Goal: Information Seeking & Learning: Learn about a topic

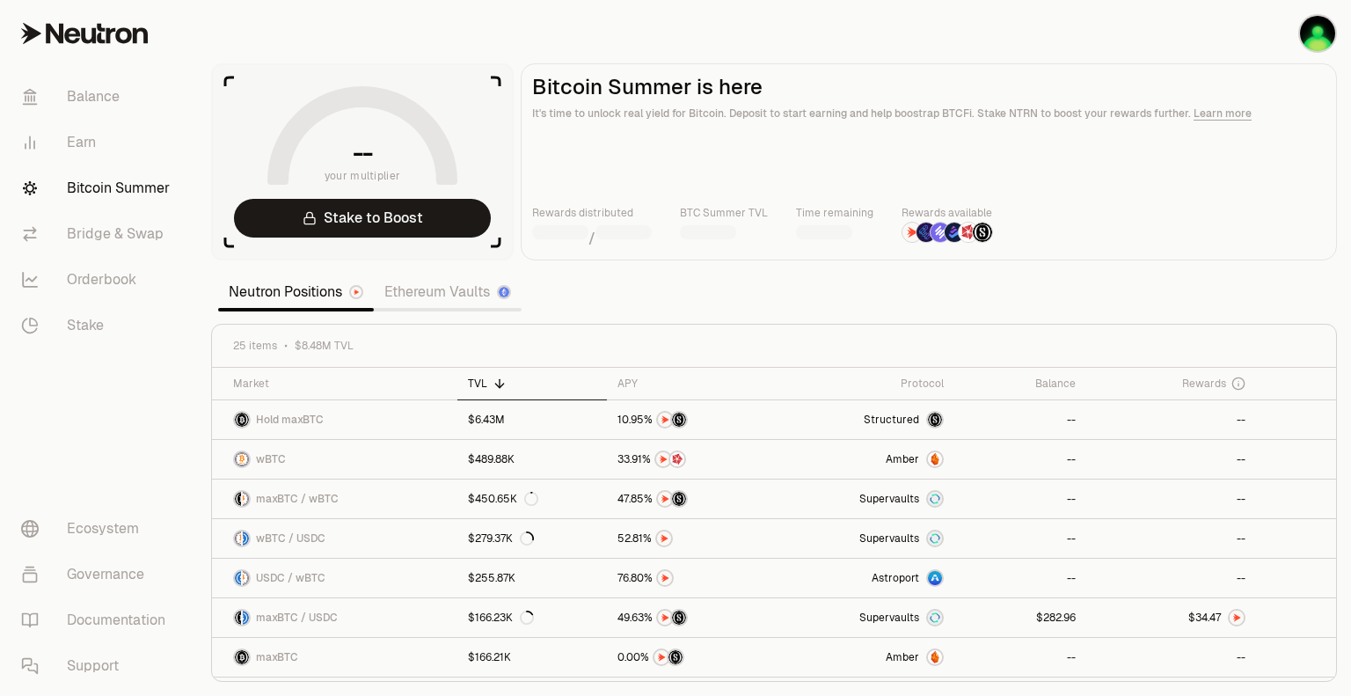
click at [457, 301] on link "Ethereum Vaults" at bounding box center [448, 291] width 148 height 35
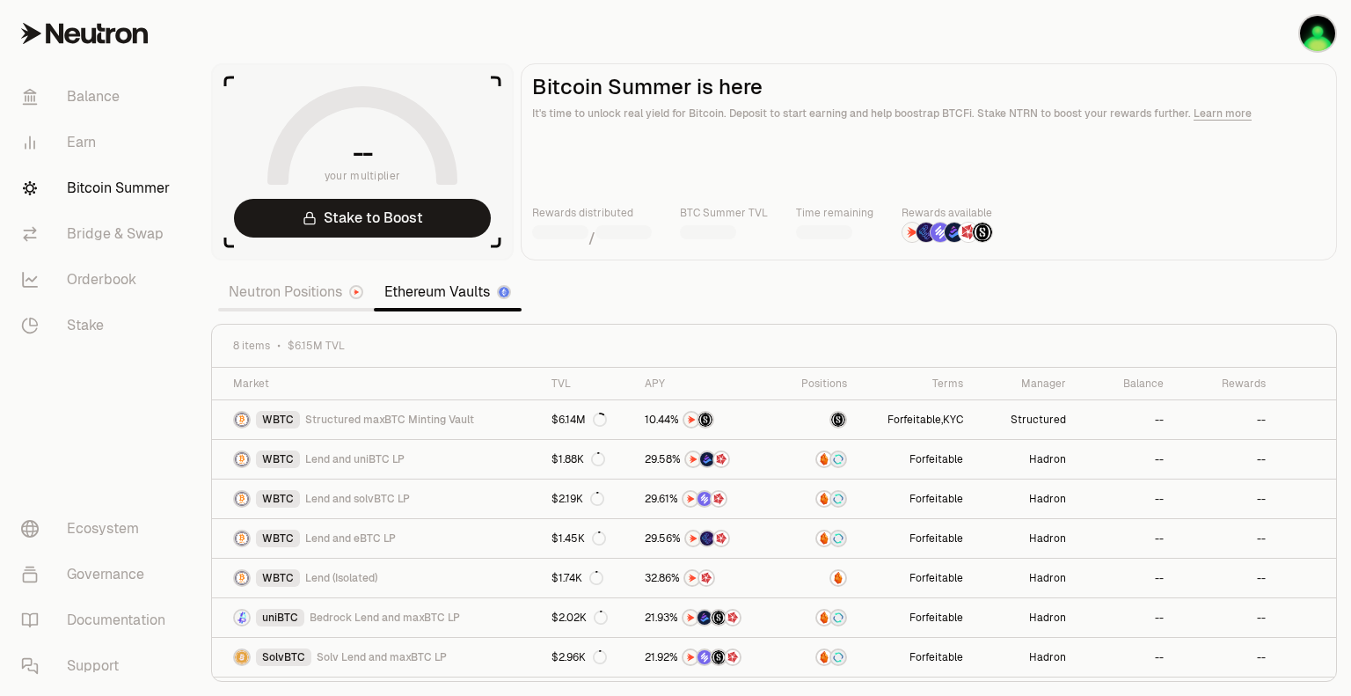
click at [675, 283] on section "-- your multiplier Stake to Boost Bitcoin Summer is here It's time to unlock re…" at bounding box center [774, 348] width 1154 height 696
click at [301, 285] on link "Neutron Positions" at bounding box center [296, 291] width 156 height 35
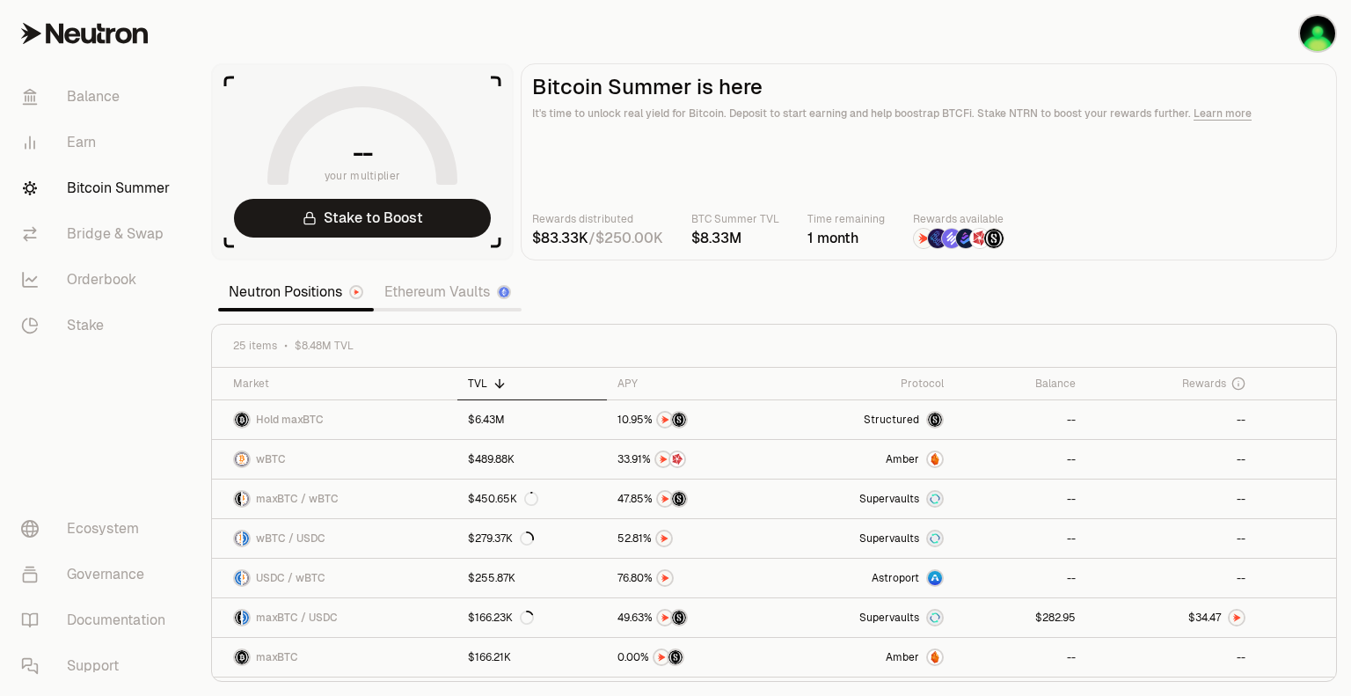
click at [428, 297] on link "Ethereum Vaults" at bounding box center [448, 291] width 148 height 35
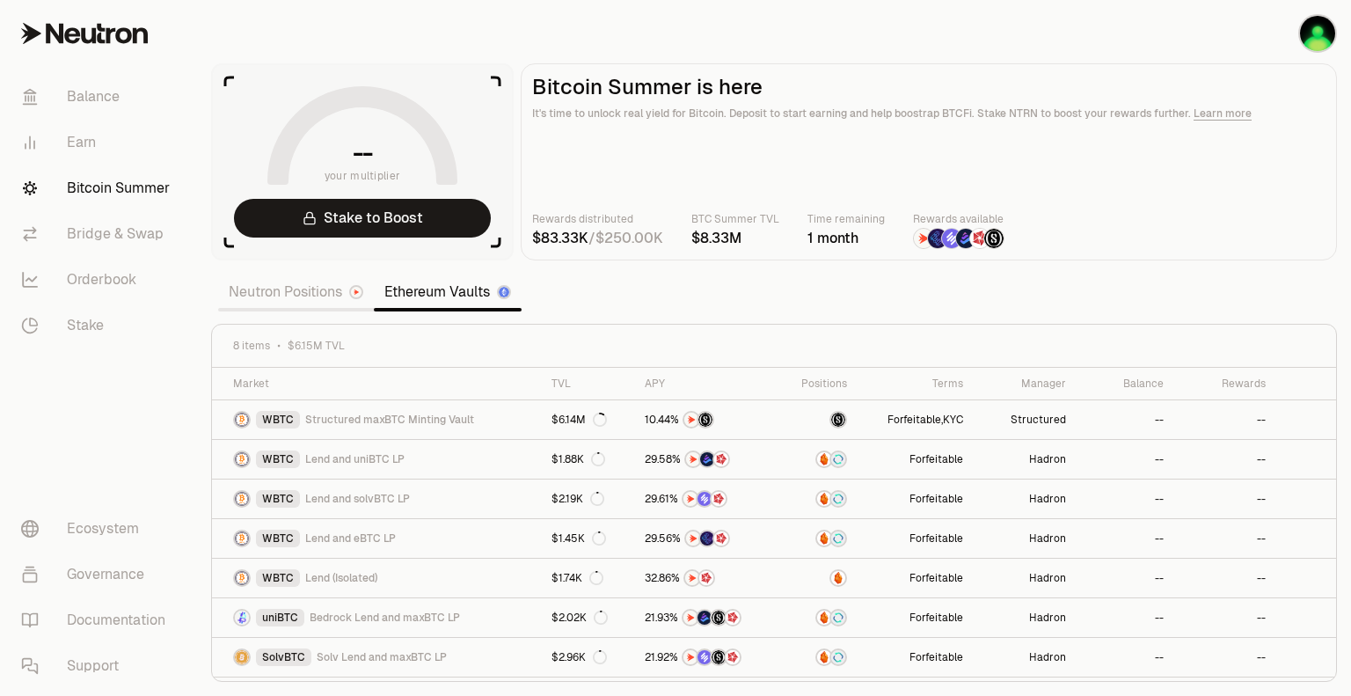
click at [647, 316] on section "-- your multiplier Stake to Boost Bitcoin Summer is here It's time to unlock re…" at bounding box center [774, 348] width 1154 height 696
click at [297, 293] on link "Neutron Positions" at bounding box center [296, 291] width 156 height 35
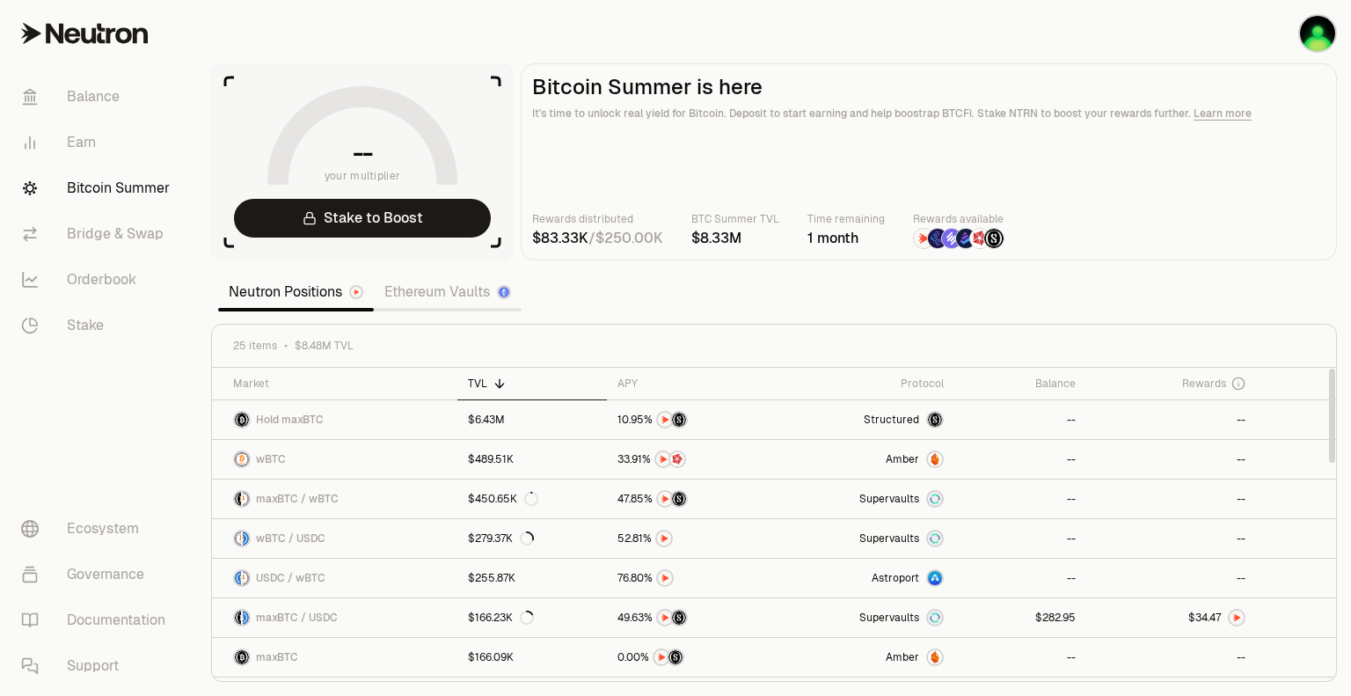
click at [765, 291] on section "-- your multiplier Stake to Boost Bitcoin Summer is here It's time to unlock re…" at bounding box center [774, 348] width 1154 height 696
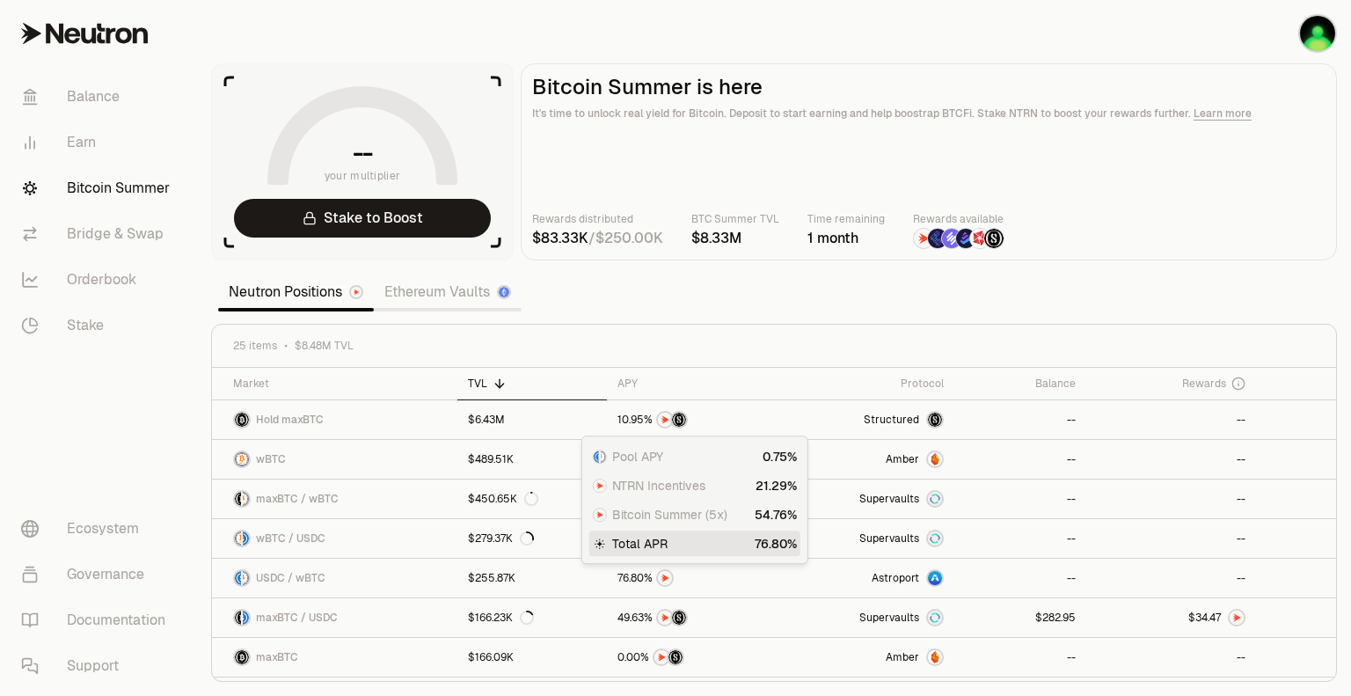
click at [681, 295] on section "-- your multiplier Stake to Boost Bitcoin Summer is here It's time to unlock re…" at bounding box center [774, 348] width 1154 height 696
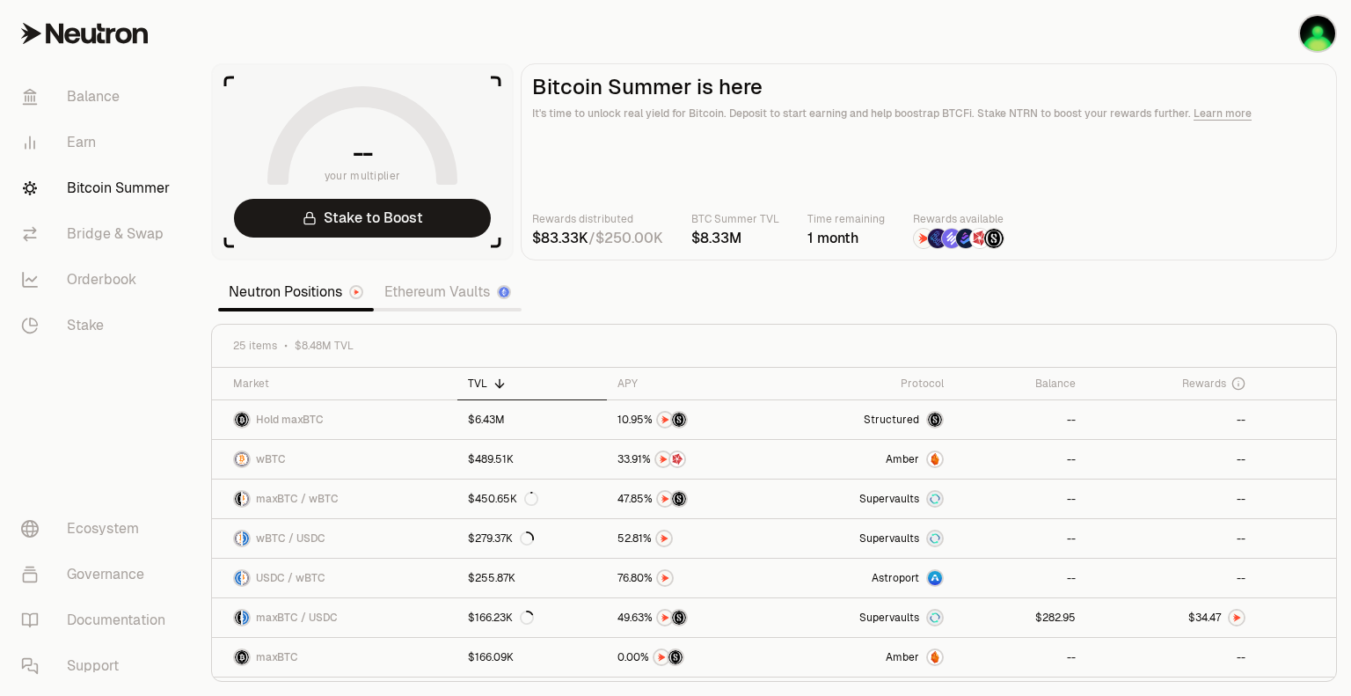
click at [681, 295] on section "-- your multiplier Stake to Boost Bitcoin Summer is here It's time to unlock re…" at bounding box center [774, 348] width 1154 height 696
click at [640, 385] on div "APY" at bounding box center [695, 384] width 154 height 14
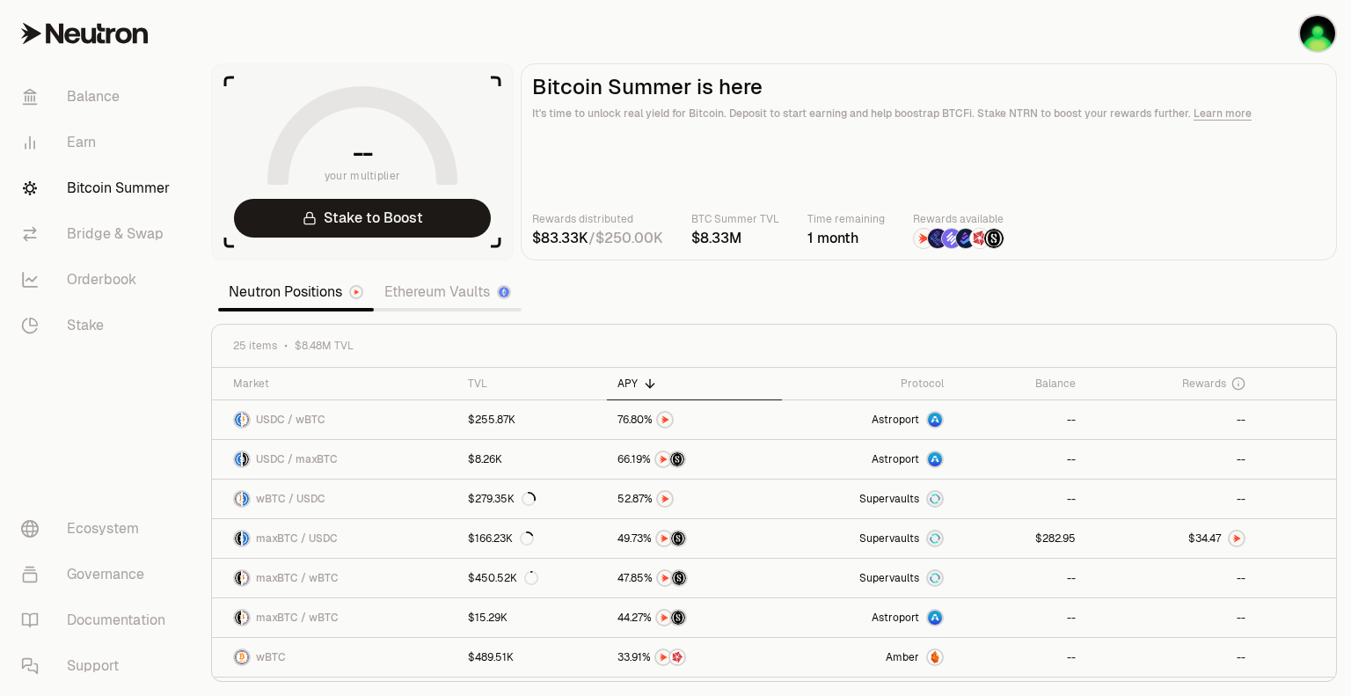
click at [734, 304] on section "-- your multiplier Stake to Boost Bitcoin Summer is here It's time to unlock re…" at bounding box center [774, 348] width 1154 height 696
click at [734, 313] on section "-- your multiplier Stake to Boost Bitcoin Summer is here It's time to unlock re…" at bounding box center [774, 348] width 1154 height 696
click at [948, 312] on section "-- your multiplier Stake to Boost Bitcoin Summer is here It's time to unlock re…" at bounding box center [774, 348] width 1154 height 696
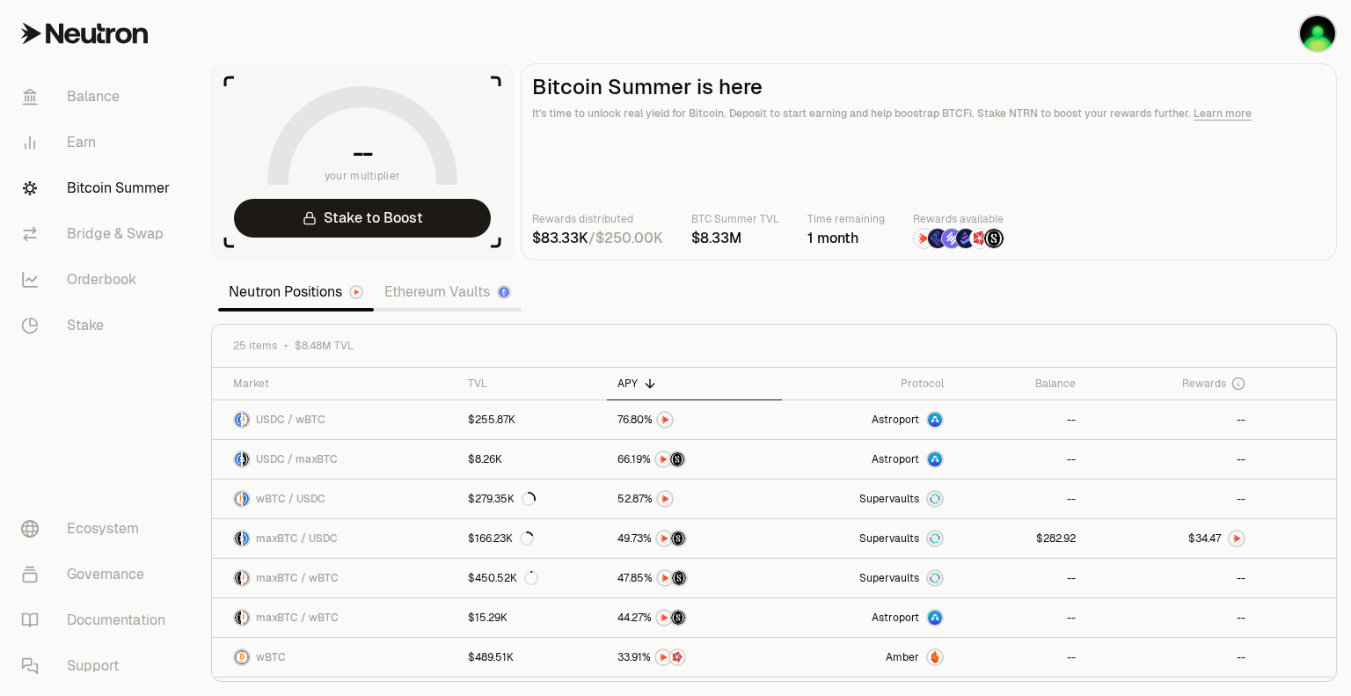
click at [486, 289] on link "Ethereum Vaults" at bounding box center [448, 291] width 148 height 35
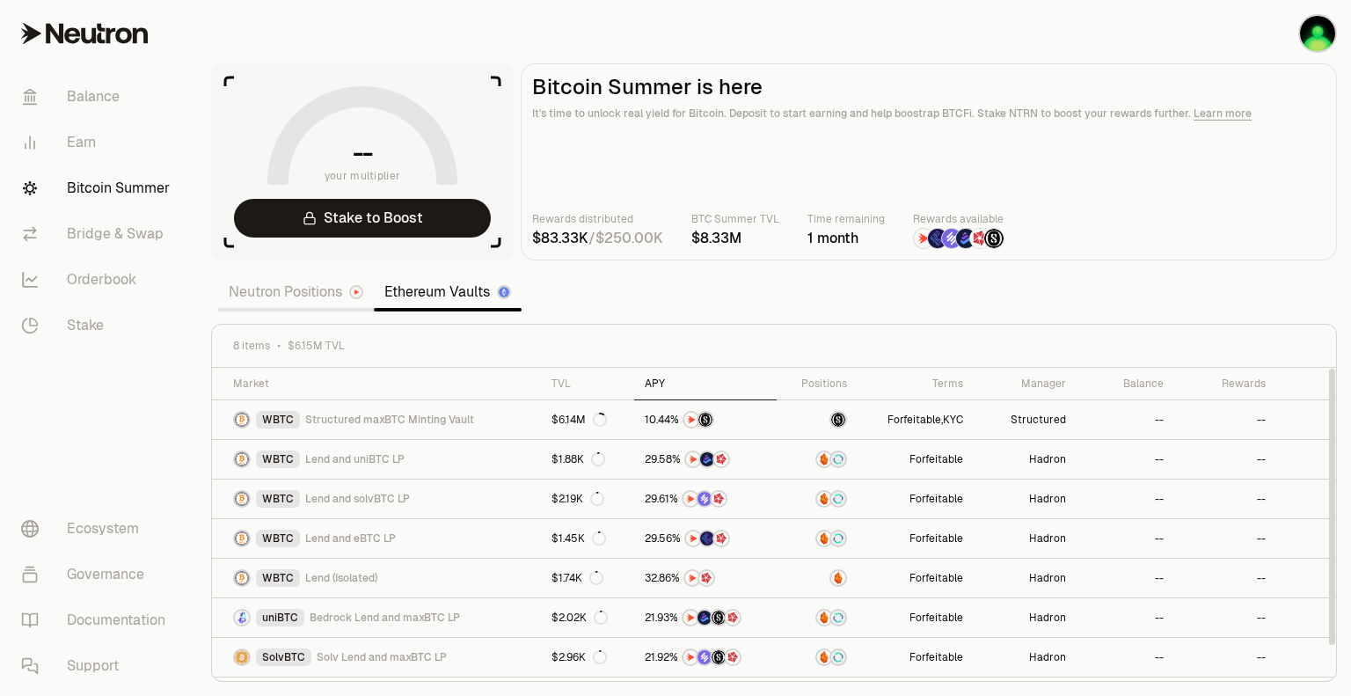
click at [672, 373] on th "APY" at bounding box center [705, 384] width 143 height 33
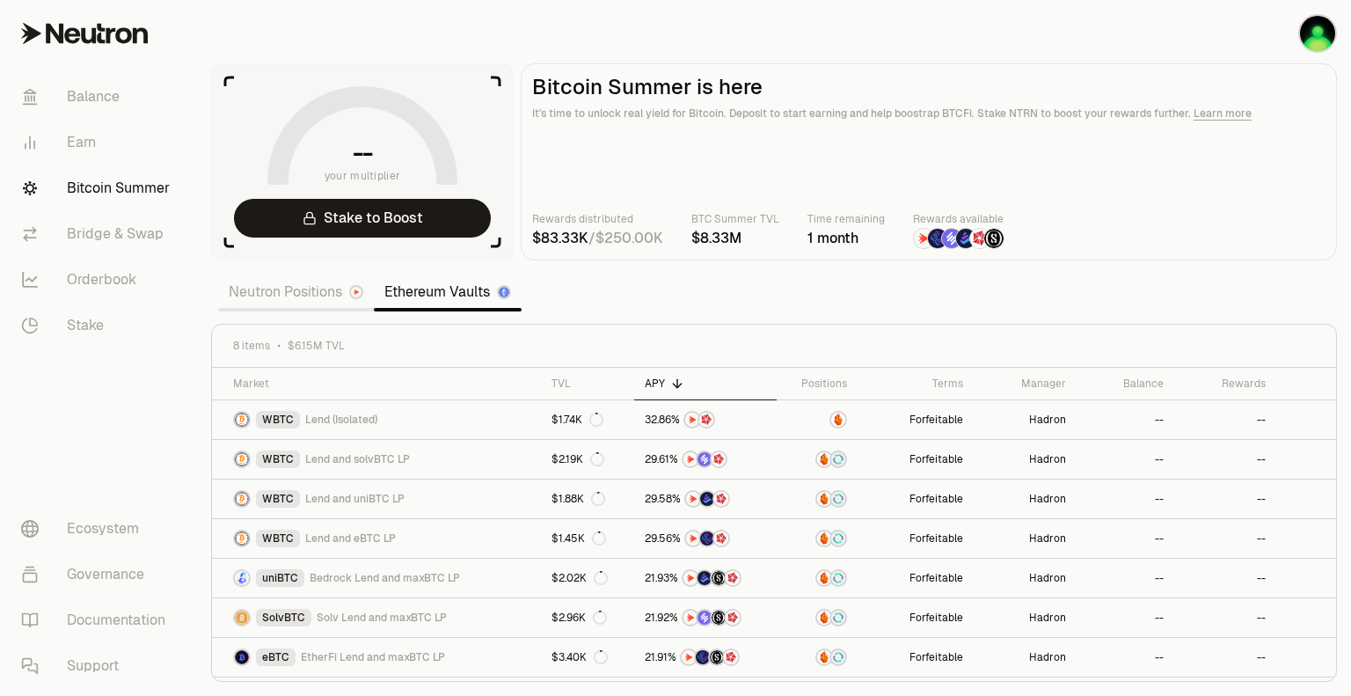
click at [666, 305] on section "-- your multiplier Stake to Boost Bitcoin Summer is here It's time to unlock re…" at bounding box center [774, 348] width 1154 height 696
click at [864, 284] on section "-- your multiplier Stake to Boost Bitcoin Summer is here It's time to unlock re…" at bounding box center [774, 348] width 1154 height 696
click at [1017, 306] on section "-- your multiplier Stake to Boost Bitcoin Summer is here It's time to unlock re…" at bounding box center [774, 348] width 1154 height 696
click at [898, 337] on div "8 items $6.15M TVL" at bounding box center [774, 346] width 1124 height 43
click at [787, 297] on section "-- your multiplier Stake to Boost Bitcoin Summer is here It's time to unlock re…" at bounding box center [774, 348] width 1154 height 696
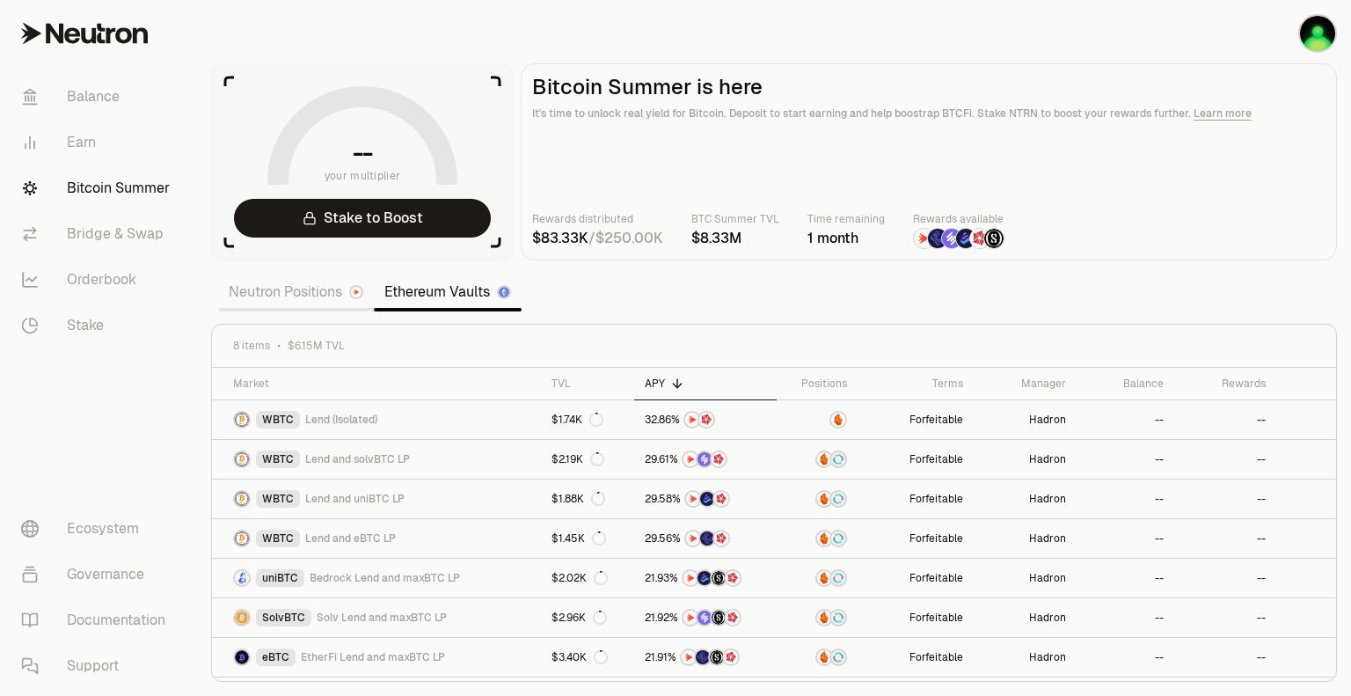
click at [766, 305] on section "-- your multiplier Stake to Boost Bitcoin Summer is here It's time to unlock re…" at bounding box center [774, 348] width 1154 height 696
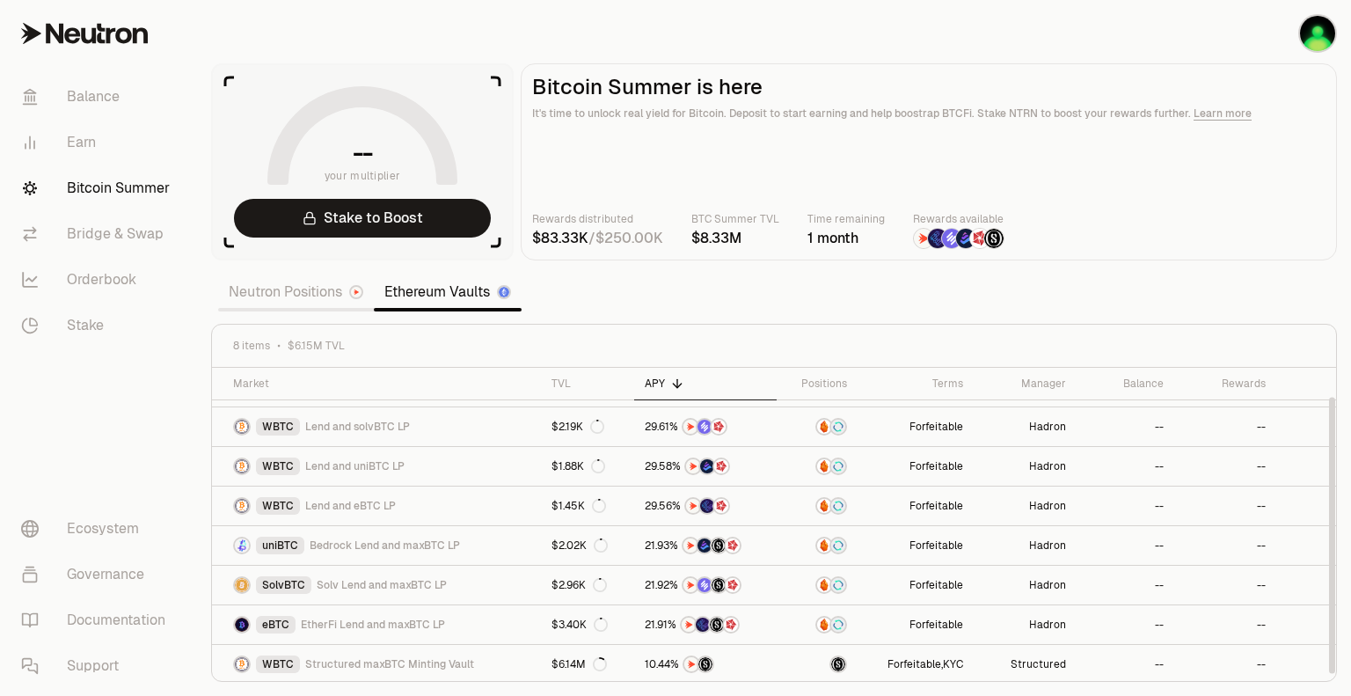
drag, startPoint x: 1332, startPoint y: 501, endPoint x: 1321, endPoint y: 573, distance: 72.0
click at [1329, 573] on div at bounding box center [1332, 536] width 6 height 276
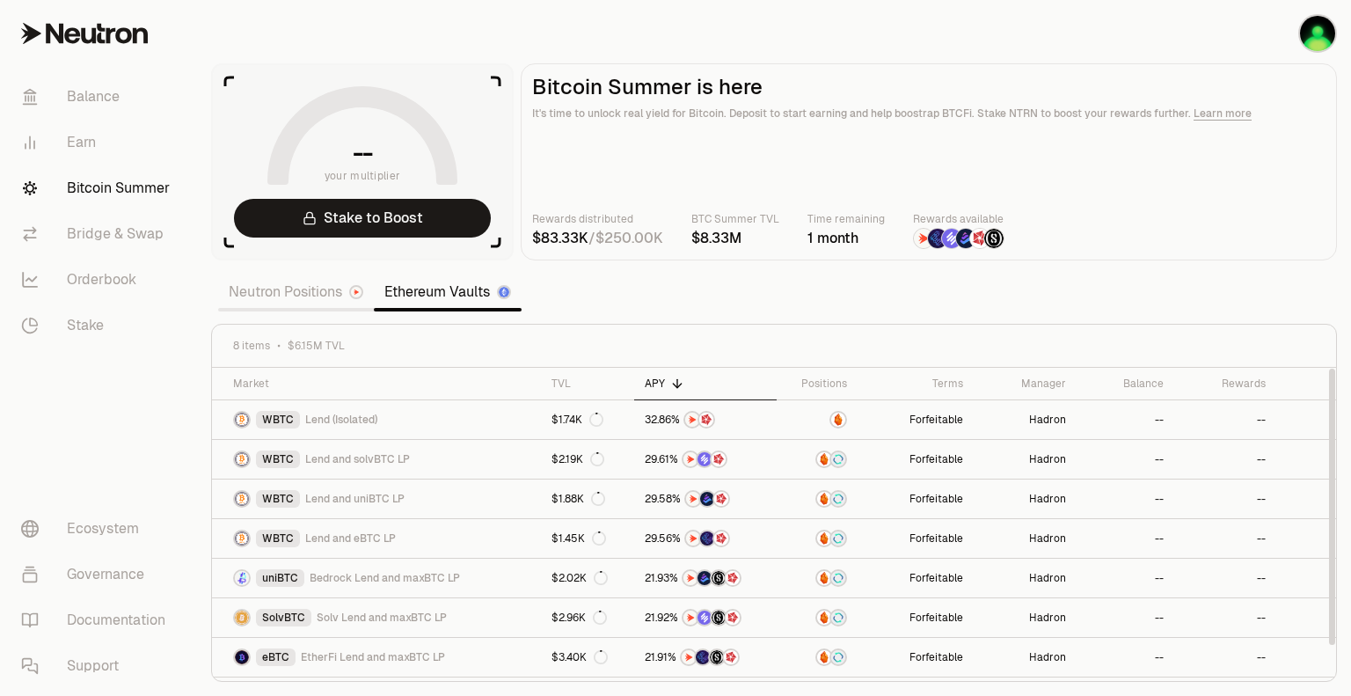
drag, startPoint x: 1334, startPoint y: 457, endPoint x: 1316, endPoint y: 397, distance: 63.2
click at [1329, 397] on div at bounding box center [1332, 507] width 6 height 276
click at [293, 305] on link "Neutron Positions" at bounding box center [296, 291] width 156 height 35
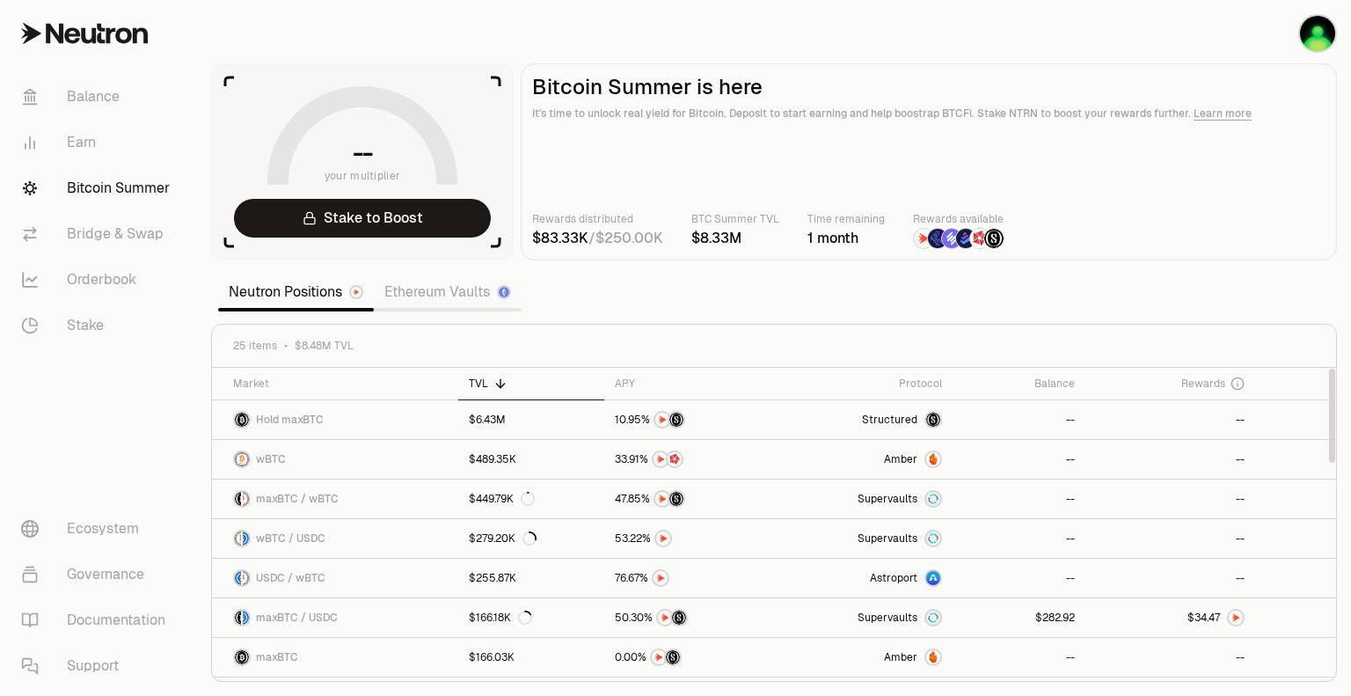
drag, startPoint x: 1332, startPoint y: 405, endPoint x: 1330, endPoint y: 371, distance: 33.5
click at [1330, 371] on div at bounding box center [1332, 416] width 6 height 94
click at [688, 386] on div "APY" at bounding box center [692, 384] width 155 height 14
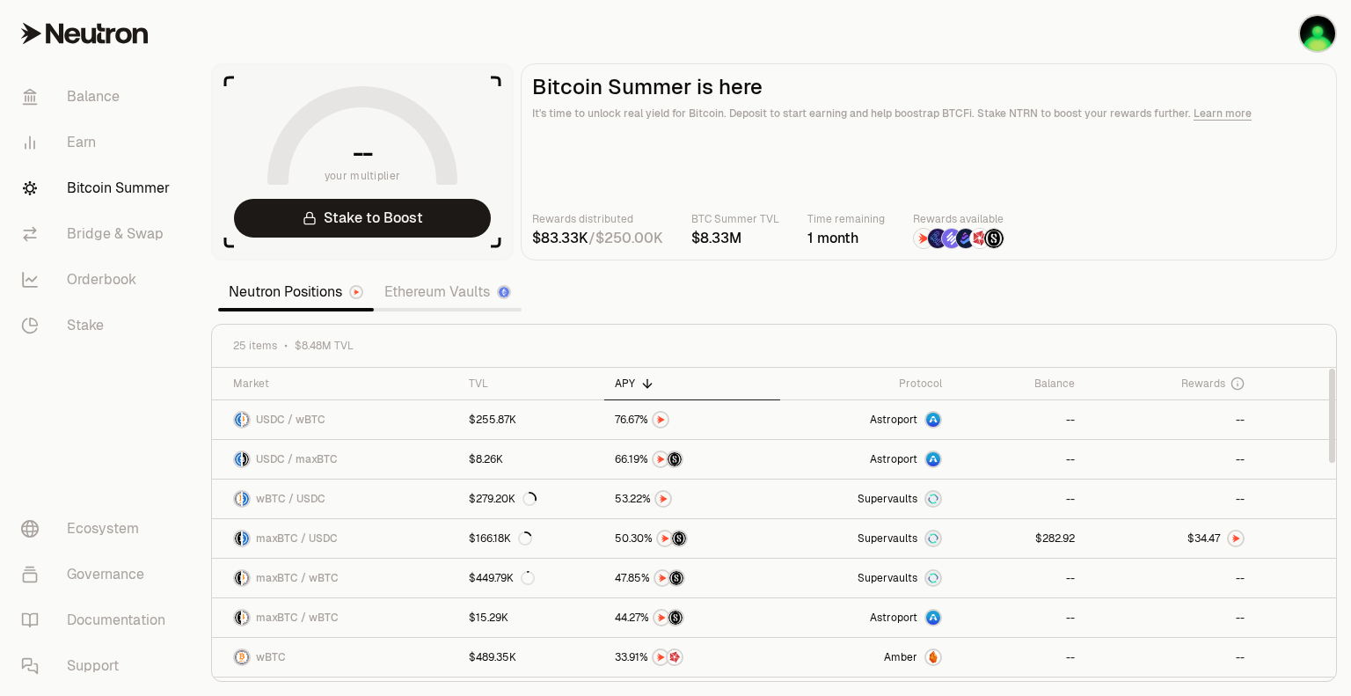
click at [728, 306] on section "-- your multiplier Stake to Boost Bitcoin Summer is here It's time to unlock re…" at bounding box center [774, 348] width 1154 height 696
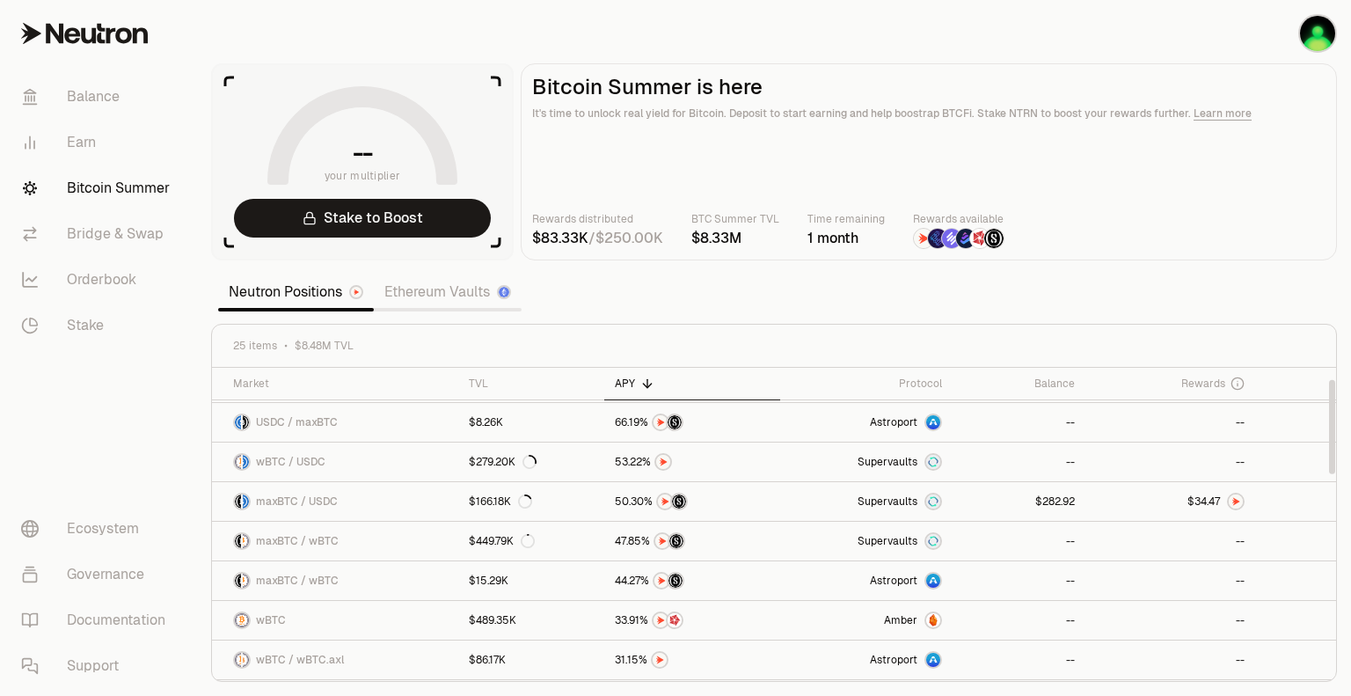
scroll to position [40, 0]
drag, startPoint x: 1334, startPoint y: 421, endPoint x: 1331, endPoint y: 434, distance: 12.6
click at [1331, 434] on div at bounding box center [1332, 428] width 6 height 94
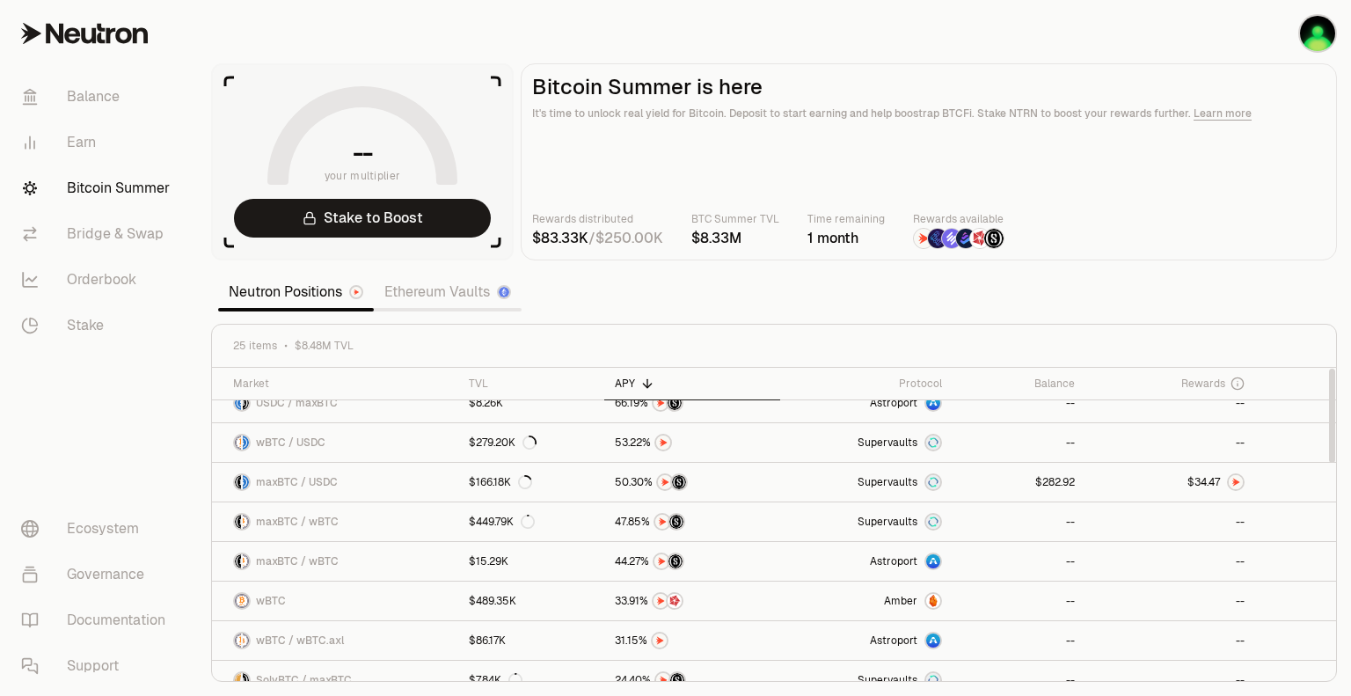
scroll to position [0, 0]
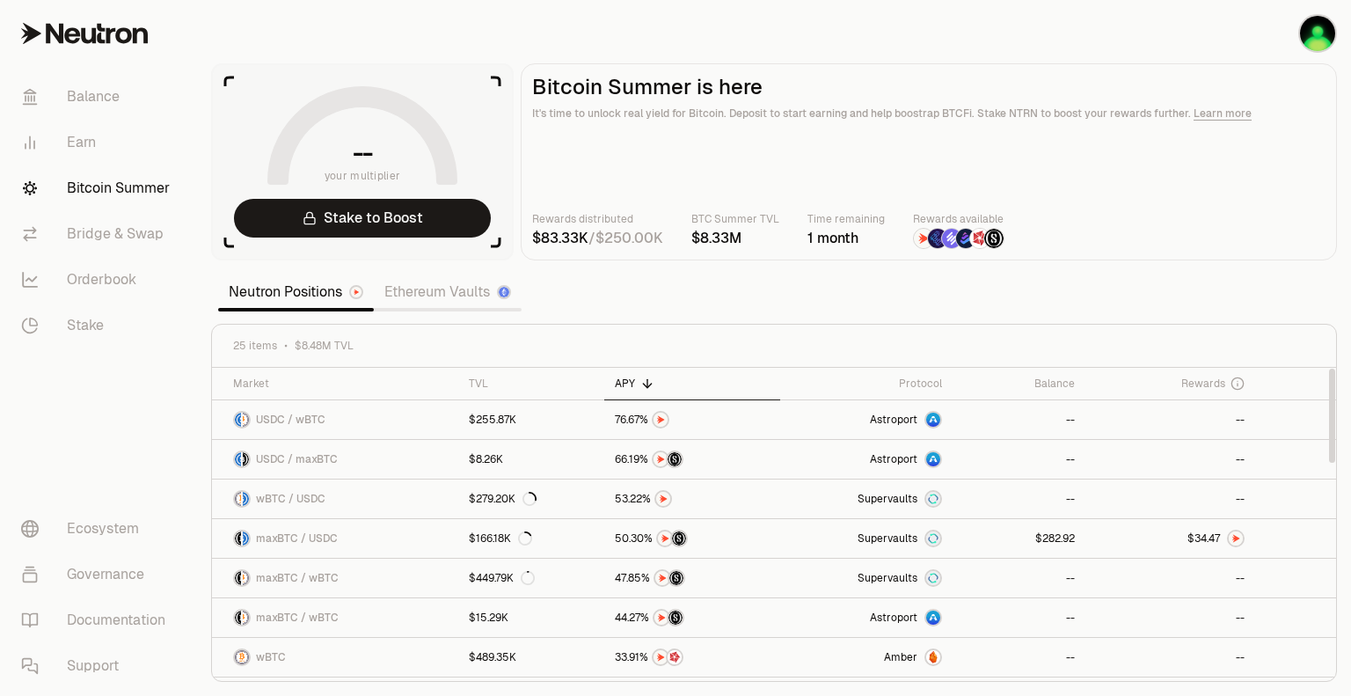
drag, startPoint x: 1331, startPoint y: 434, endPoint x: 1268, endPoint y: 421, distance: 64.5
click at [1329, 421] on div at bounding box center [1332, 416] width 6 height 94
click at [668, 298] on section "-- your multiplier Stake to Boost Bitcoin Summer is here It's time to unlock re…" at bounding box center [774, 348] width 1154 height 696
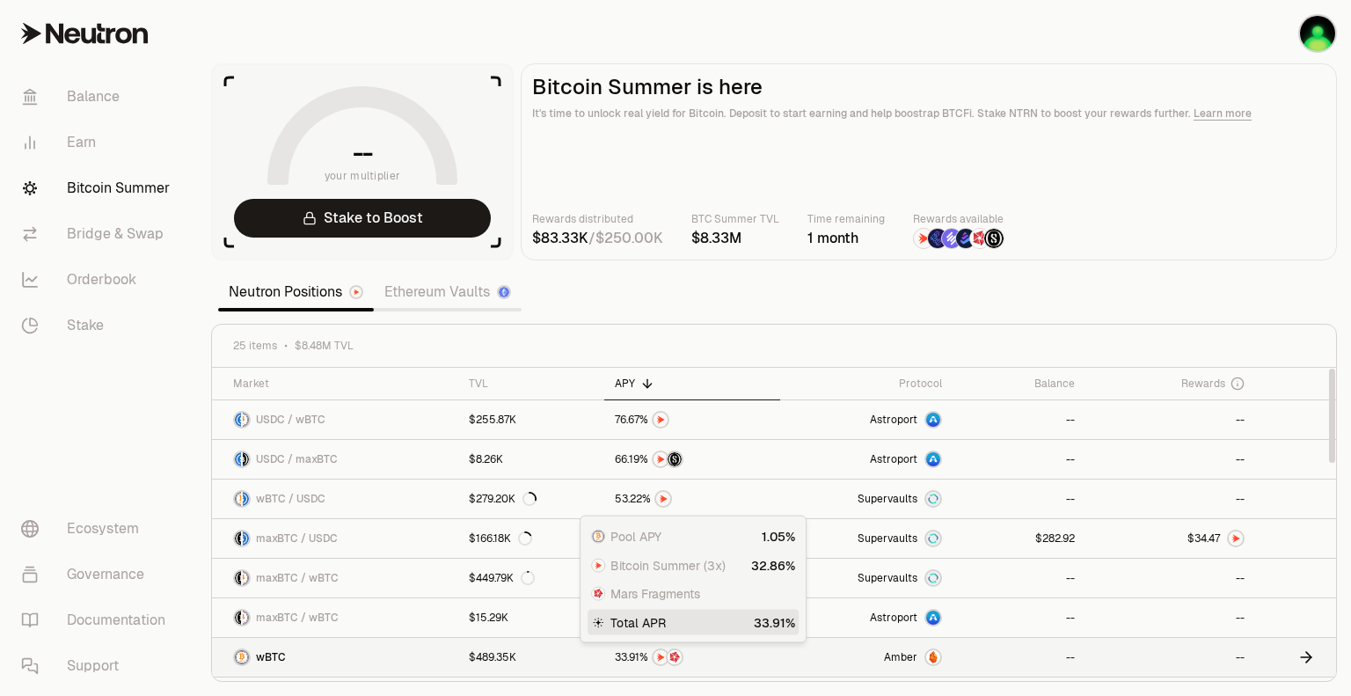
click at [642, 658] on span "%" at bounding box center [644, 657] width 9 height 11
